Goal: Navigation & Orientation: Find specific page/section

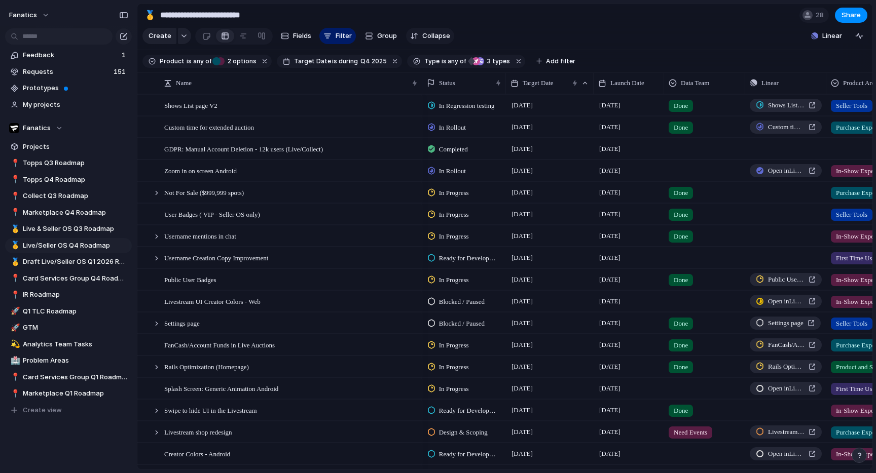
click at [428, 39] on span "Collapse" at bounding box center [436, 36] width 28 height 10
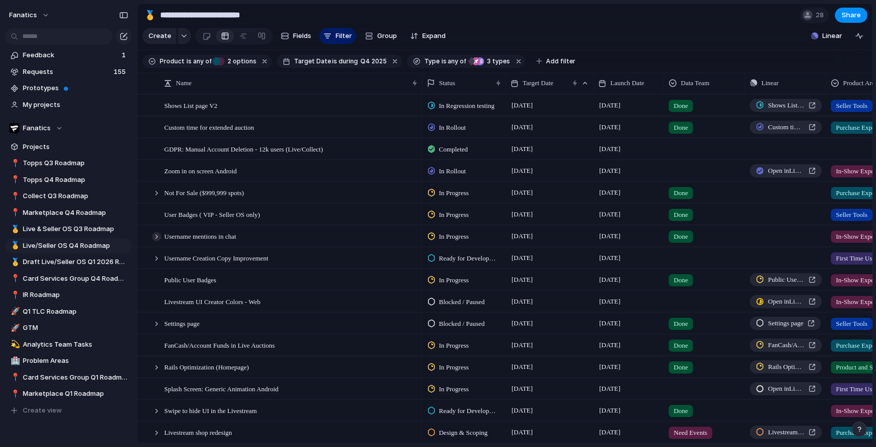
click at [157, 238] on div at bounding box center [156, 236] width 9 height 9
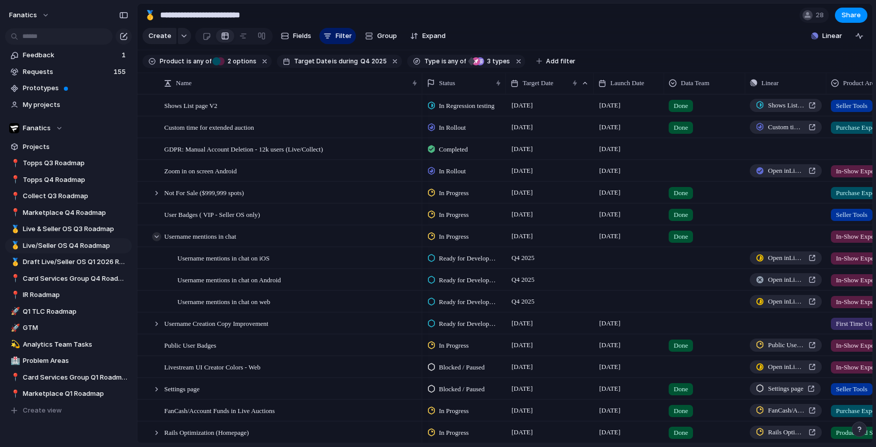
click at [156, 236] on div at bounding box center [156, 236] width 9 height 9
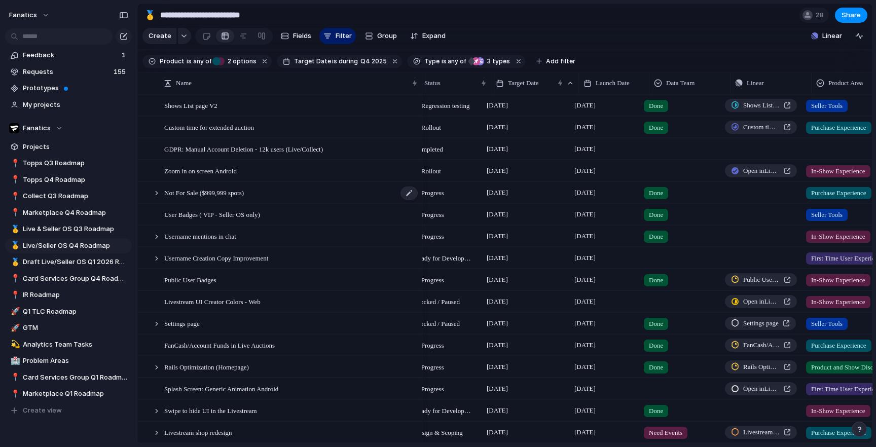
scroll to position [0, 33]
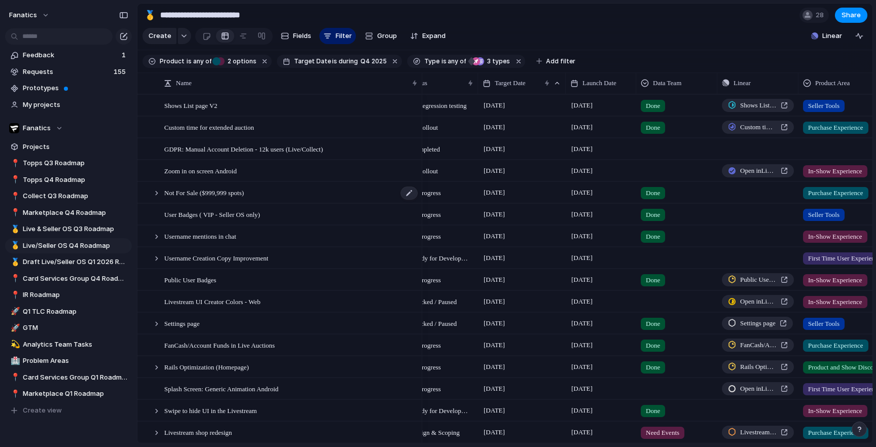
click at [217, 192] on span "Not For Sale ($999,999 spots)" at bounding box center [204, 193] width 80 height 12
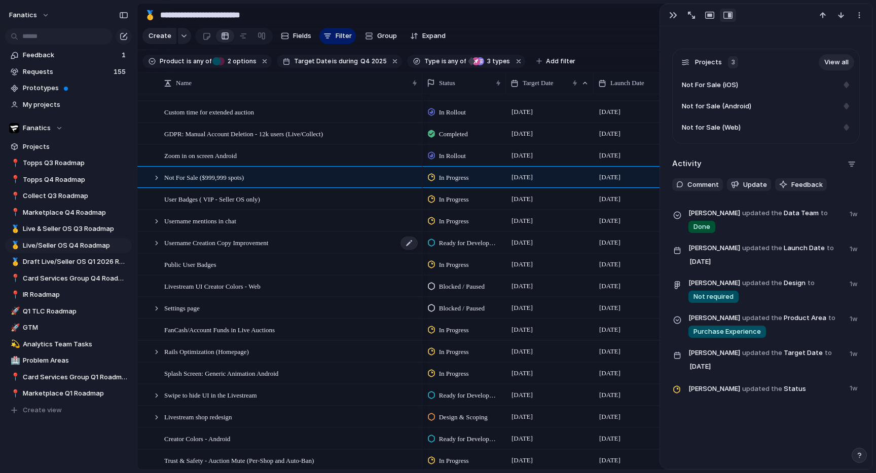
scroll to position [0, 1]
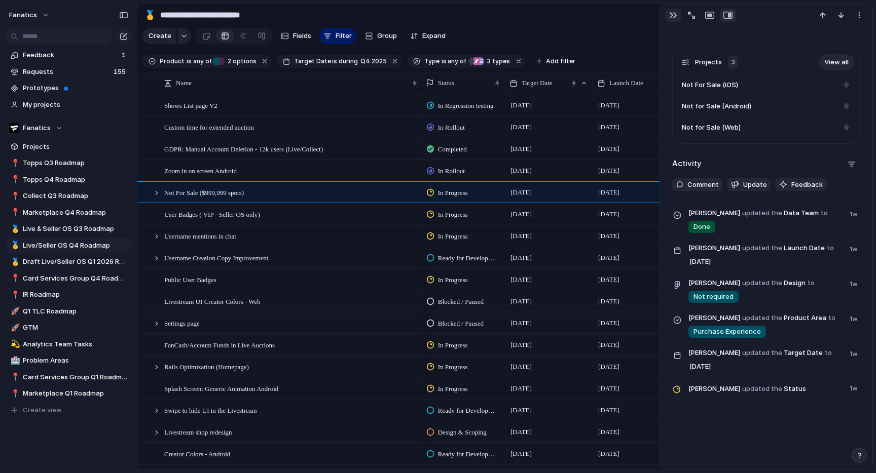
click at [669, 16] on div "button" at bounding box center [673, 15] width 8 height 8
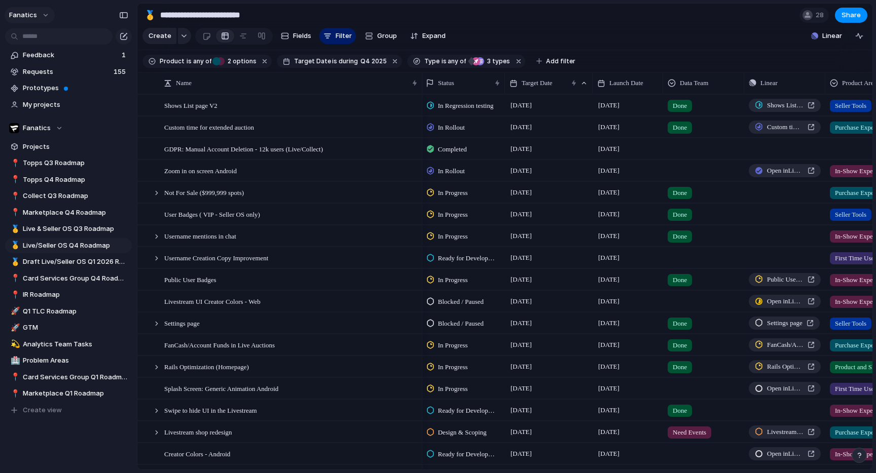
click at [44, 19] on button "fanatics" at bounding box center [30, 15] width 50 height 16
click at [40, 33] on span "Settings" at bounding box center [37, 38] width 28 height 10
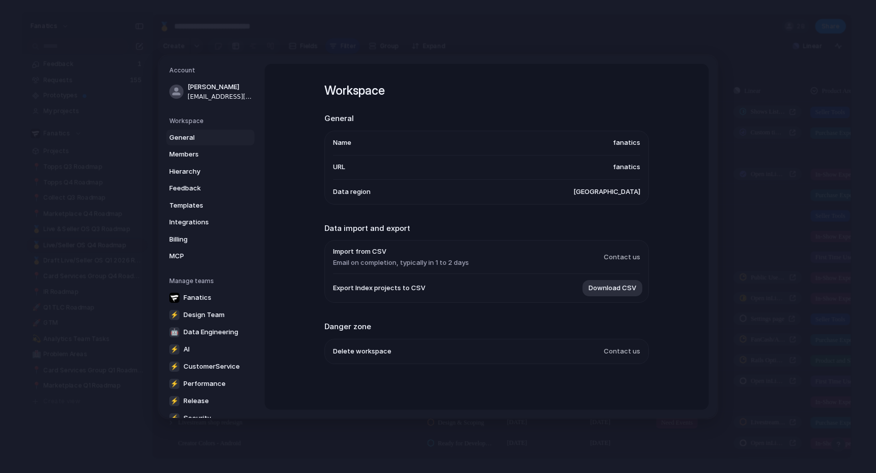
click at [215, 136] on span "General" at bounding box center [201, 137] width 65 height 10
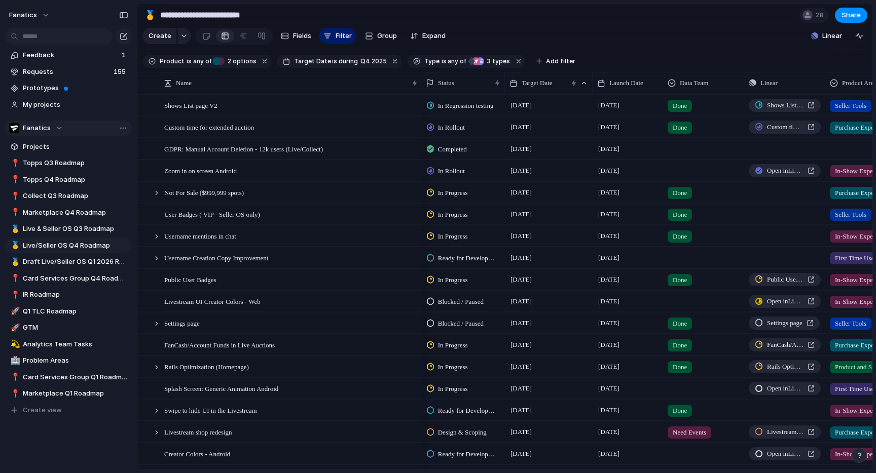
click at [50, 127] on div "Fanatics" at bounding box center [36, 128] width 54 height 10
click at [49, 102] on span "My projects" at bounding box center [75, 105] width 105 height 10
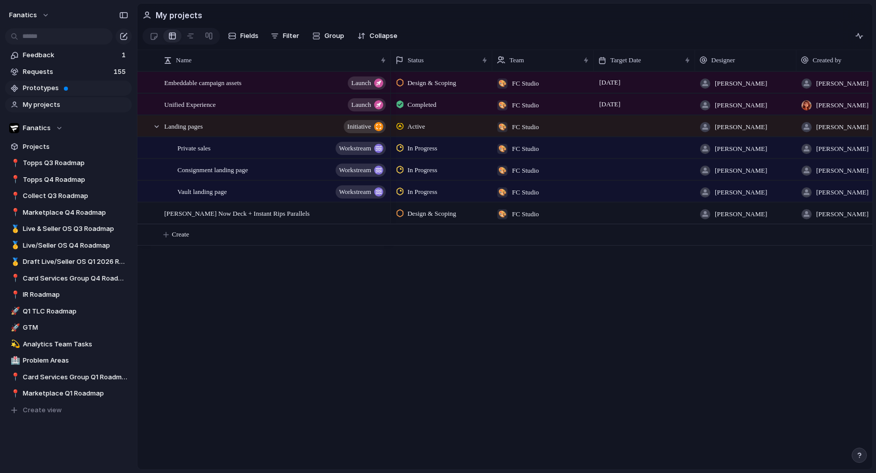
click at [44, 93] on span "Prototypes" at bounding box center [75, 88] width 105 height 10
